Goal: Task Accomplishment & Management: Complete application form

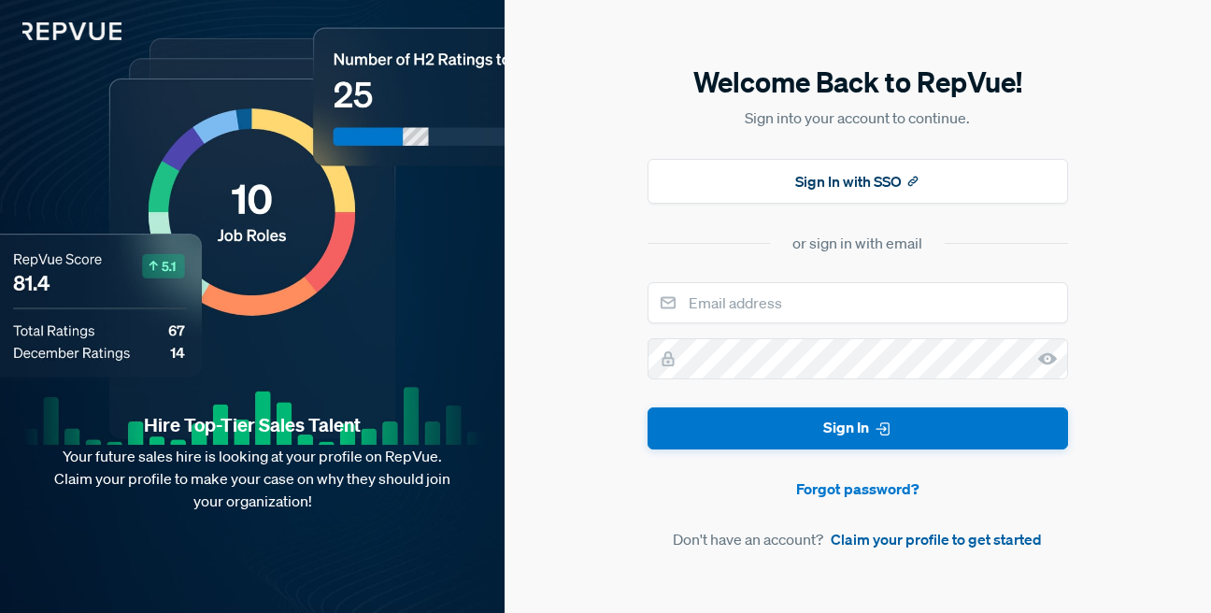
click at [914, 544] on link "Claim your profile to get started" at bounding box center [936, 539] width 211 height 22
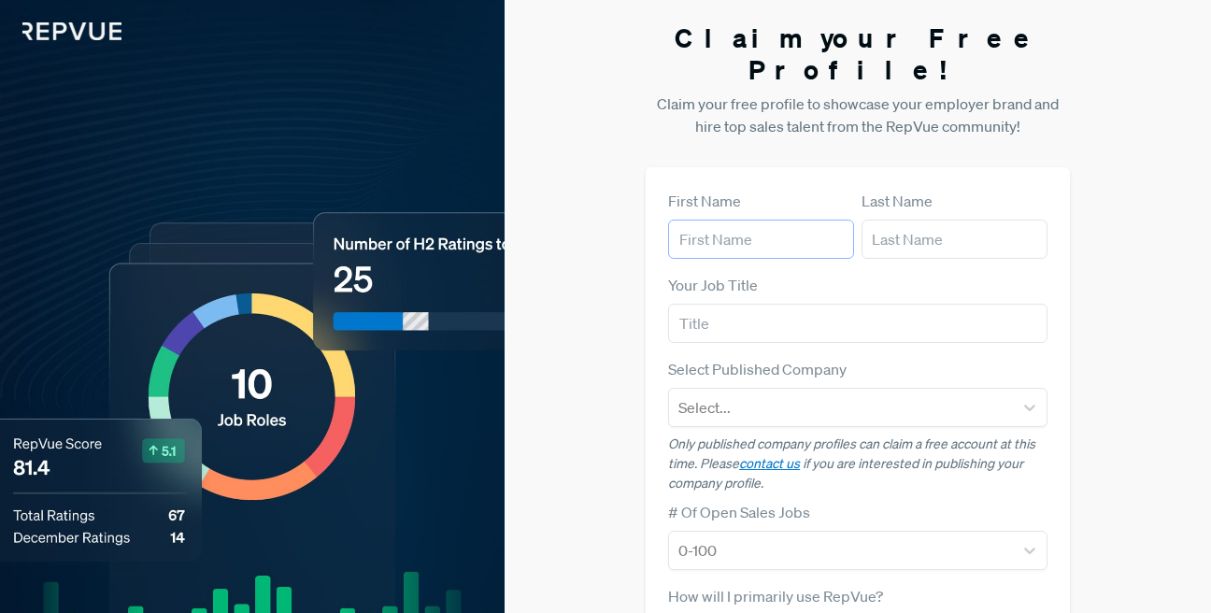
click at [749, 220] on input "text" at bounding box center [761, 239] width 186 height 39
type input "Ooberpad"
type input "[GEOGRAPHIC_DATA]"
type input "Ooberpad"
type input "[EMAIL_ADDRESS][DOMAIN_NAME]"
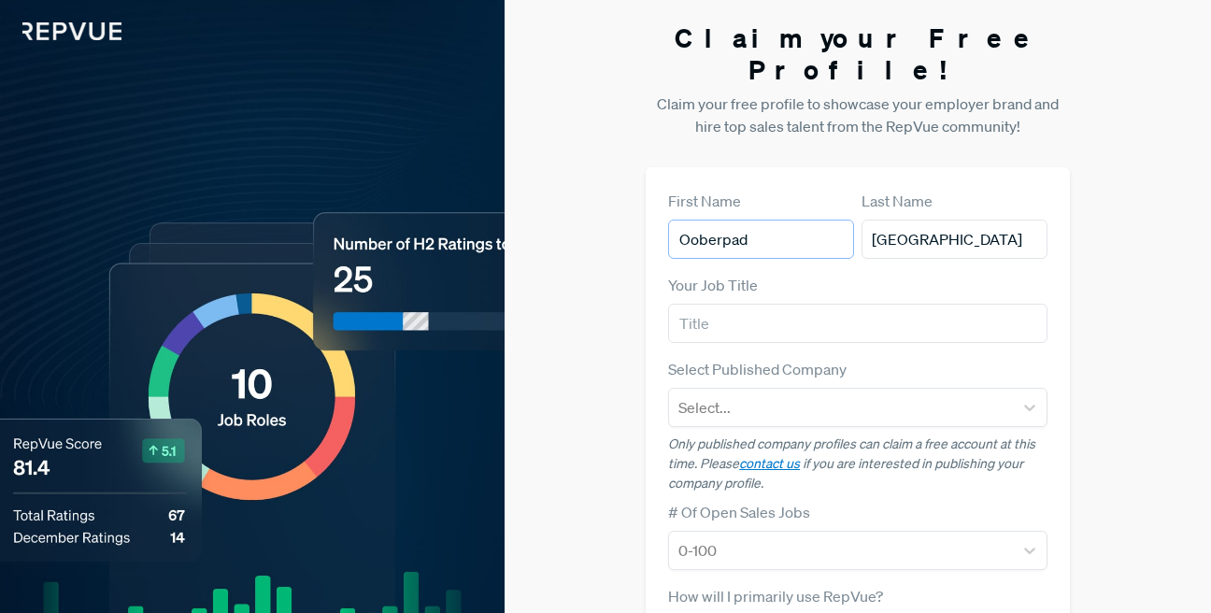
type input "Ooberpad"
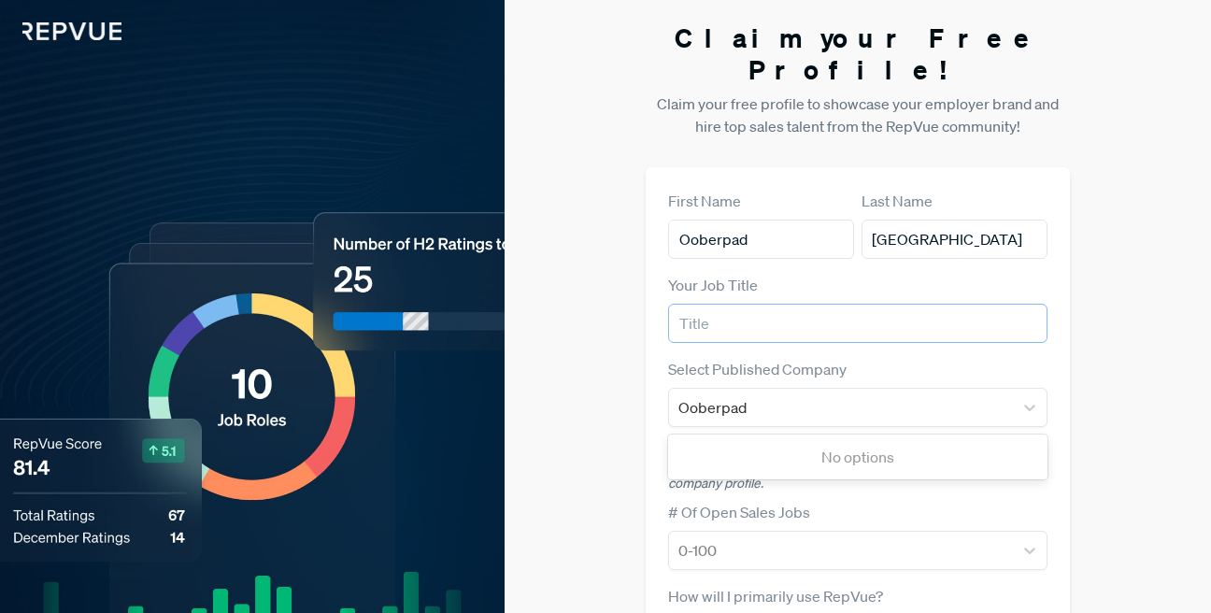
click at [746, 304] on input "text" at bounding box center [857, 323] width 379 height 39
click at [628, 348] on div "Claim your Free Profile! Claim your free profile to showcase your employer bran…" at bounding box center [858, 491] width 706 height 982
click at [715, 304] on input "text" at bounding box center [857, 323] width 379 height 39
click at [592, 448] on div "Claim your Free Profile! Claim your free profile to showcase your employer bran…" at bounding box center [858, 491] width 706 height 982
